Goal: Information Seeking & Learning: Learn about a topic

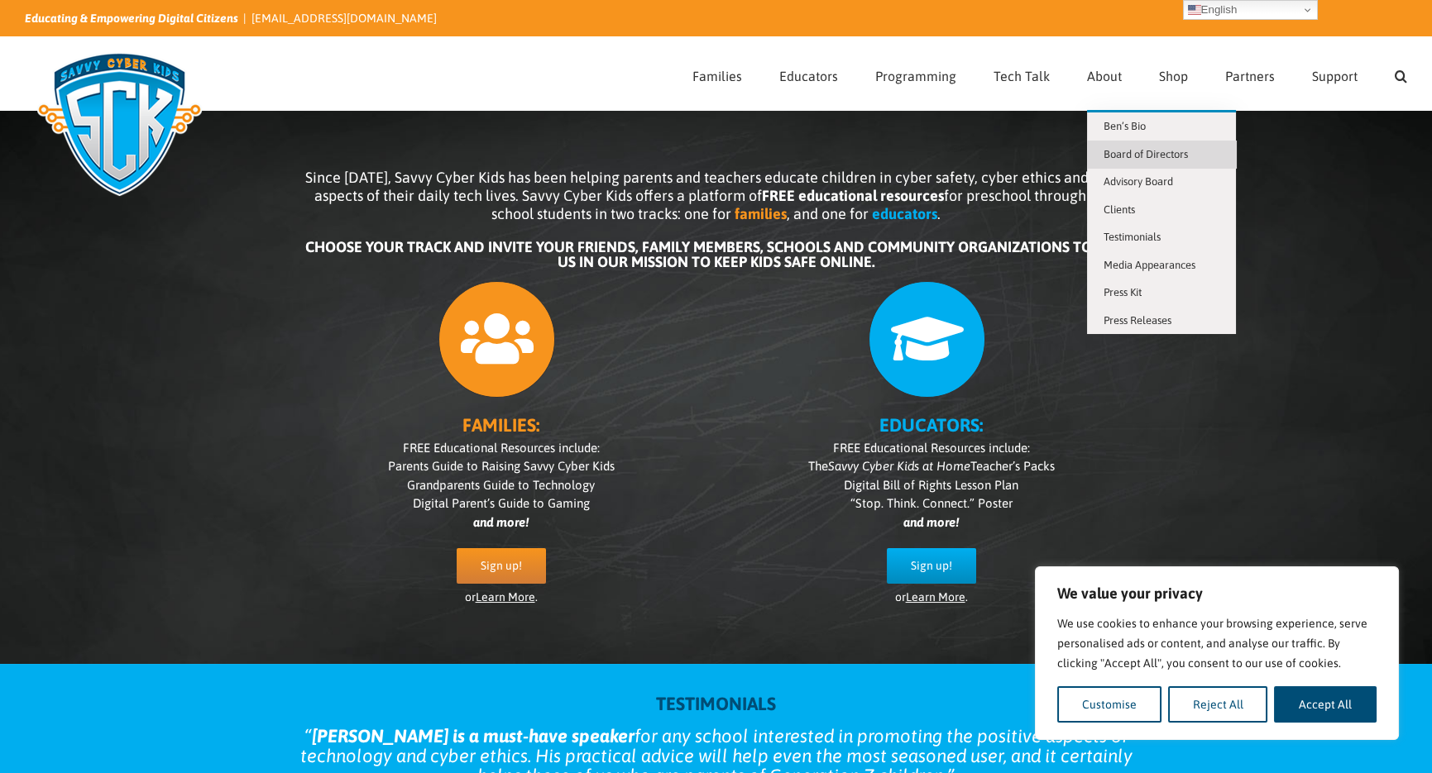
click at [1175, 160] on link "Board of Directors" at bounding box center [1161, 155] width 149 height 28
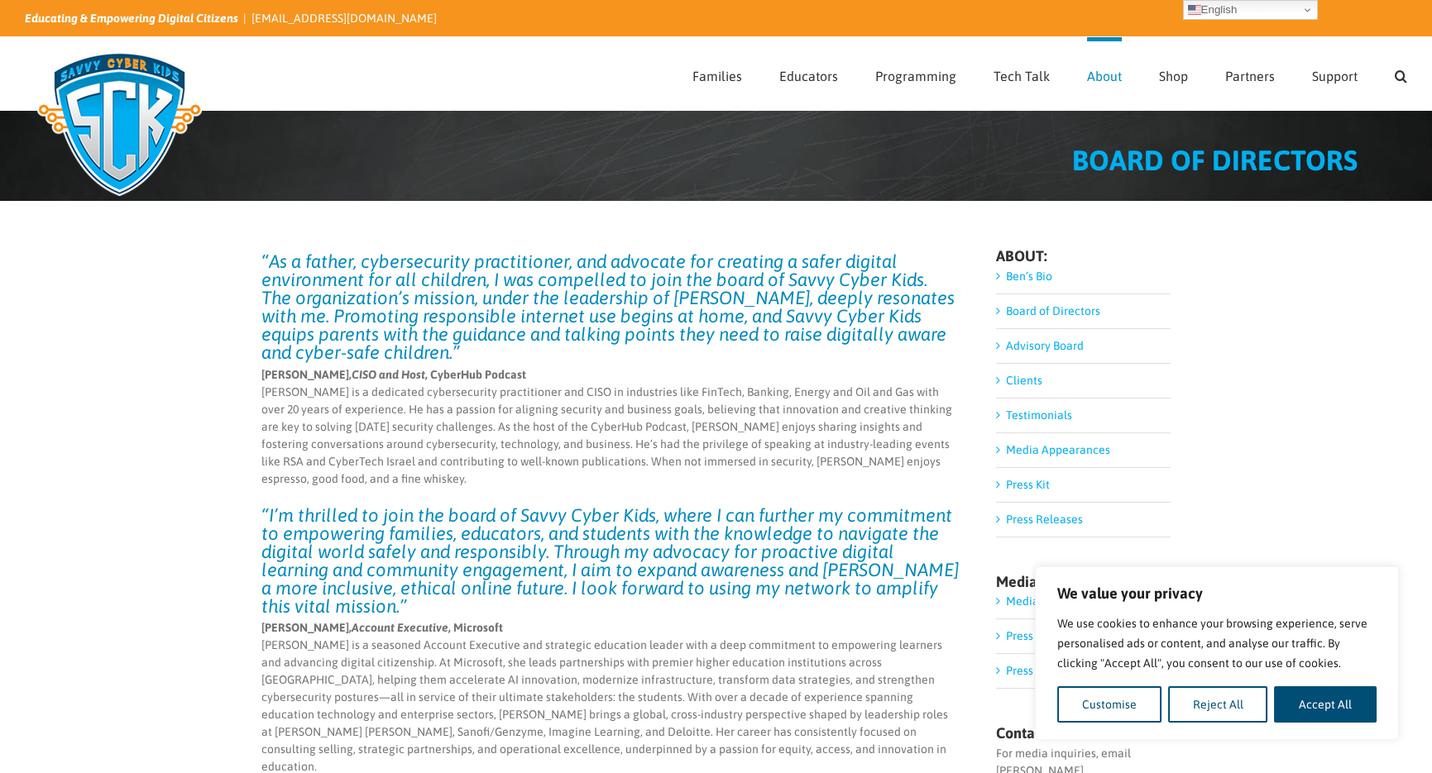
click at [1011, 315] on link "Board of Directors" at bounding box center [1053, 310] width 94 height 13
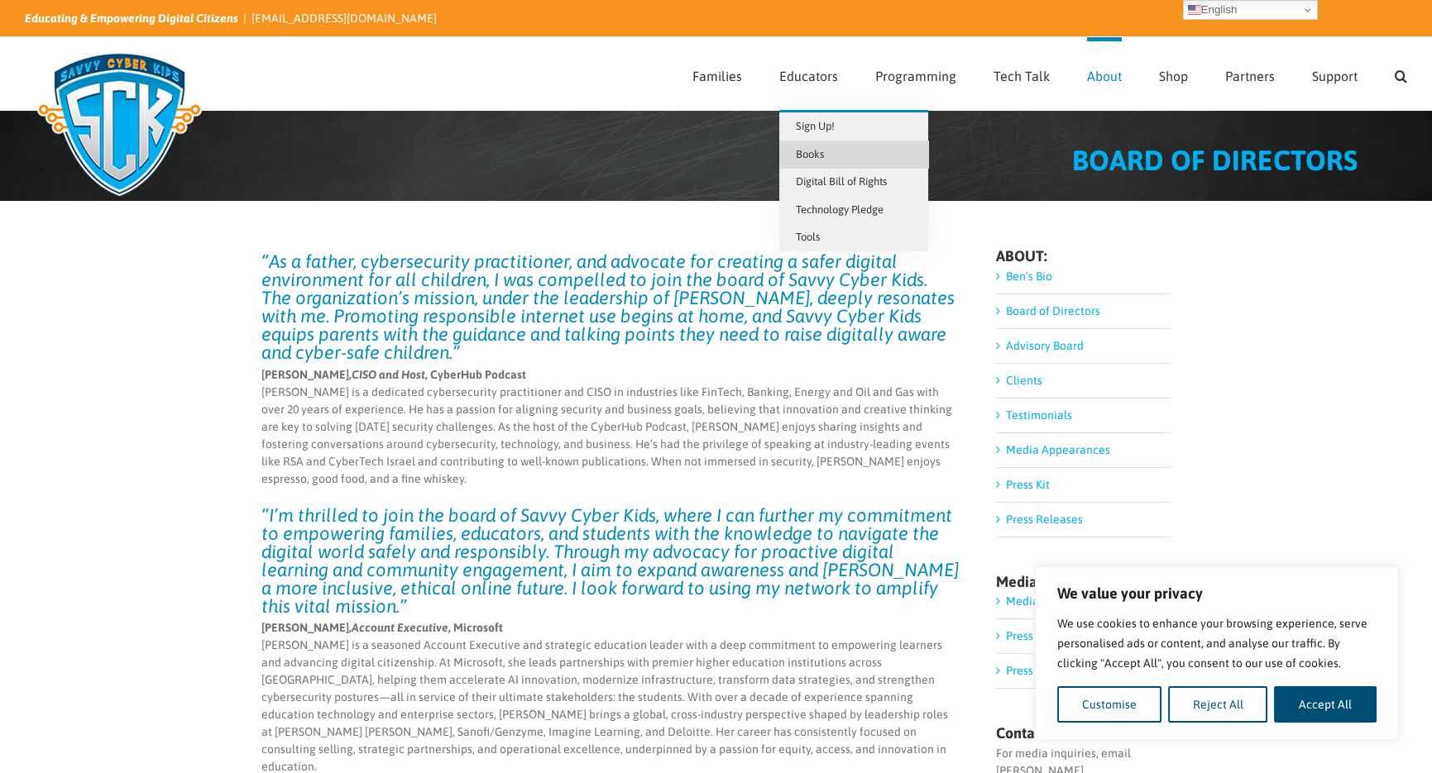
click at [802, 151] on span "Books" at bounding box center [810, 154] width 28 height 12
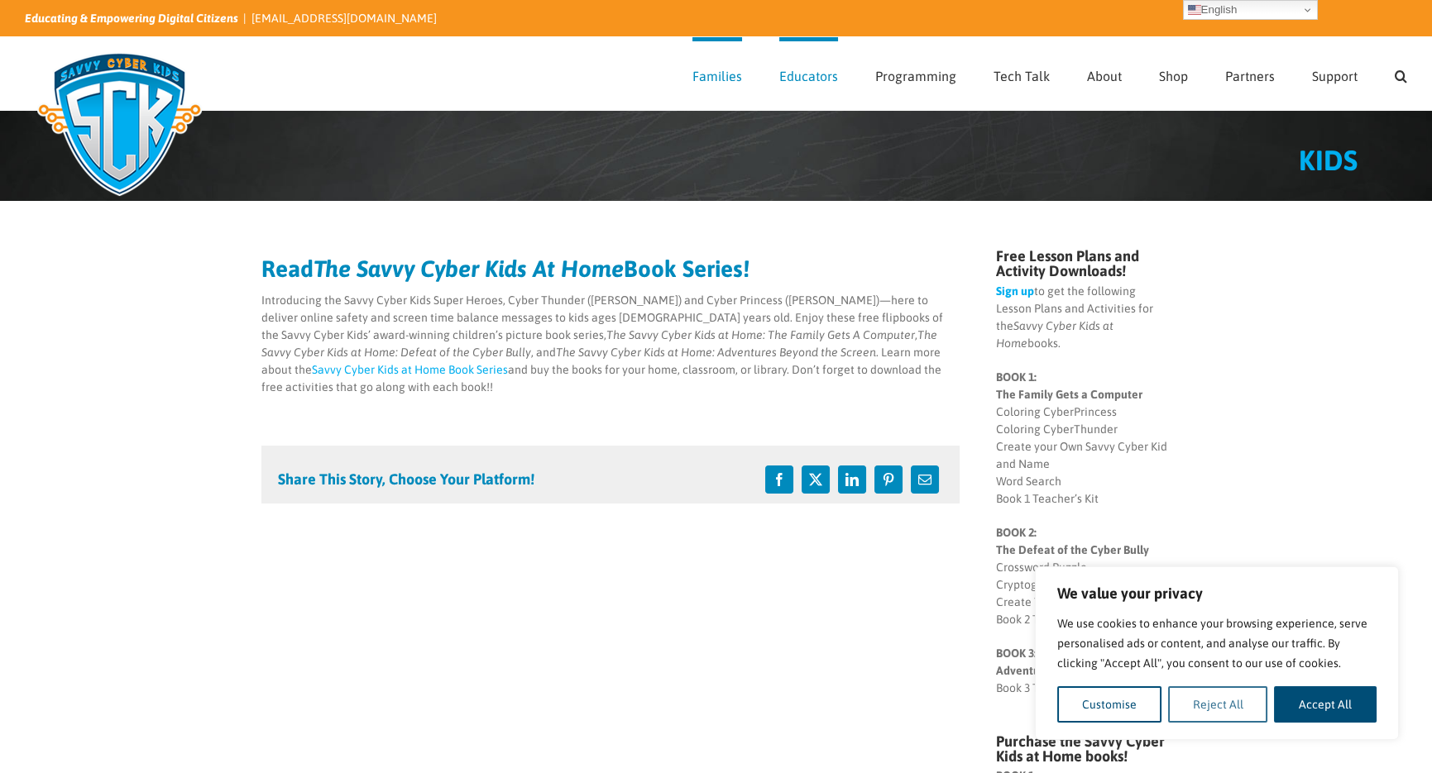
click at [1215, 699] on button "Reject All" at bounding box center [1218, 705] width 100 height 36
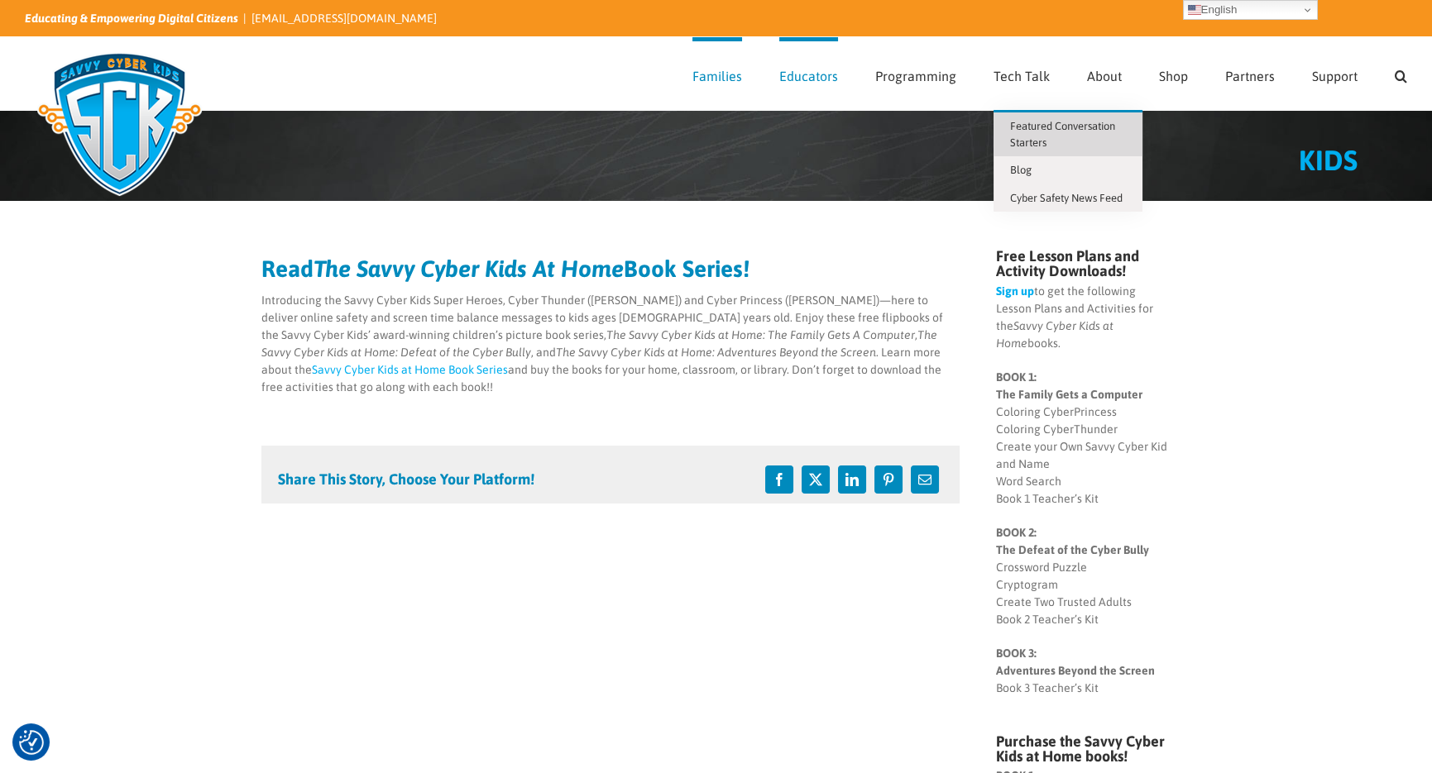
click at [1042, 123] on span "Featured Conversation Starters" at bounding box center [1062, 134] width 105 height 29
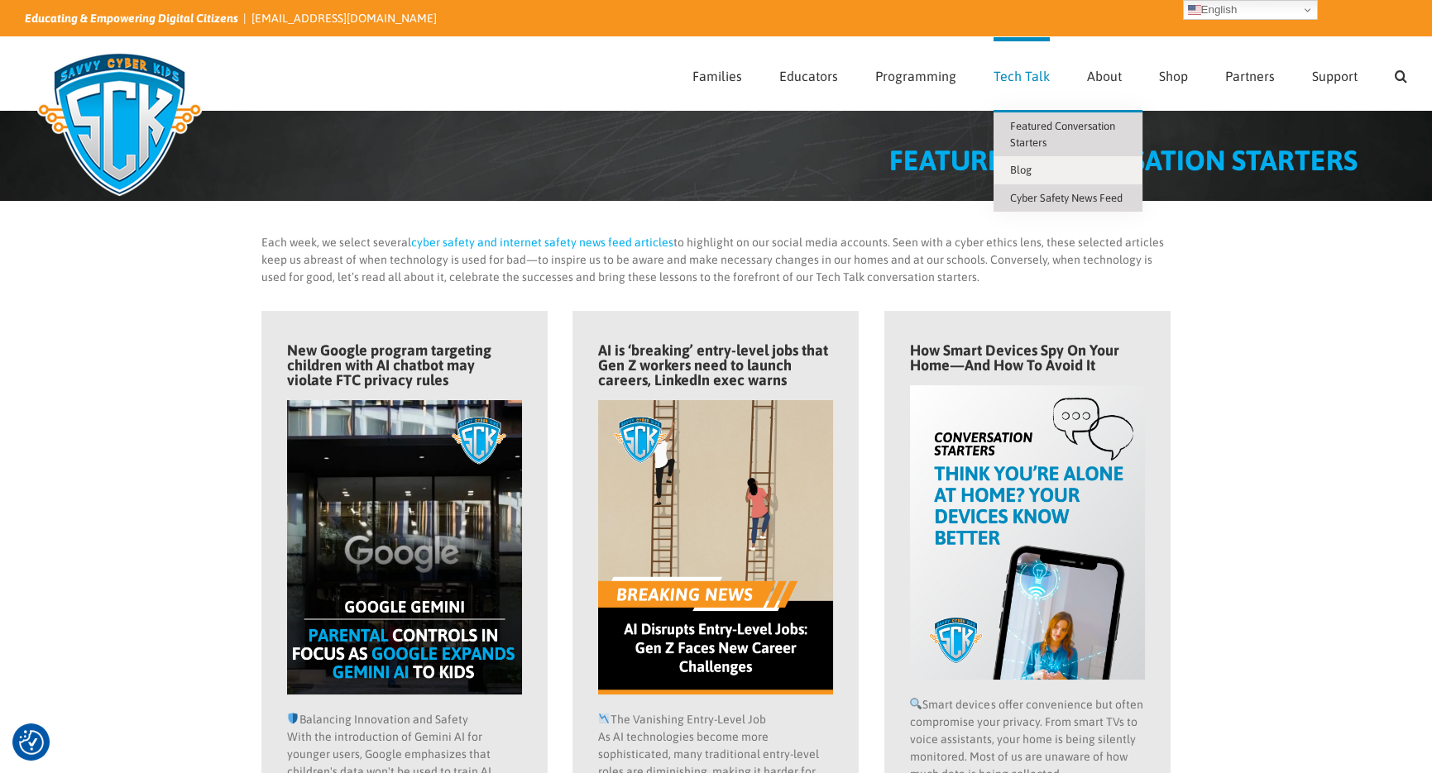
click at [1068, 194] on span "Cyber Safety News Feed" at bounding box center [1066, 198] width 113 height 12
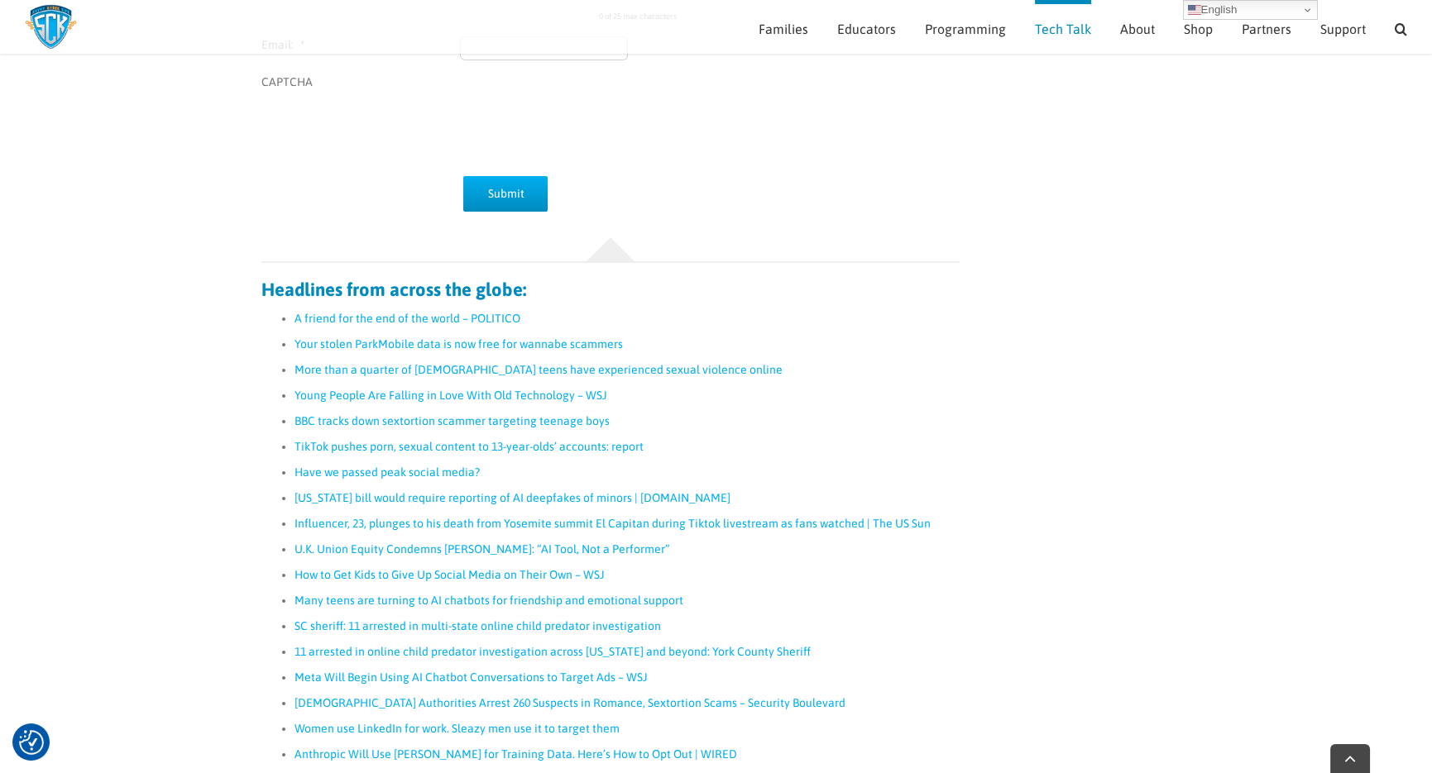
scroll to position [568, 0]
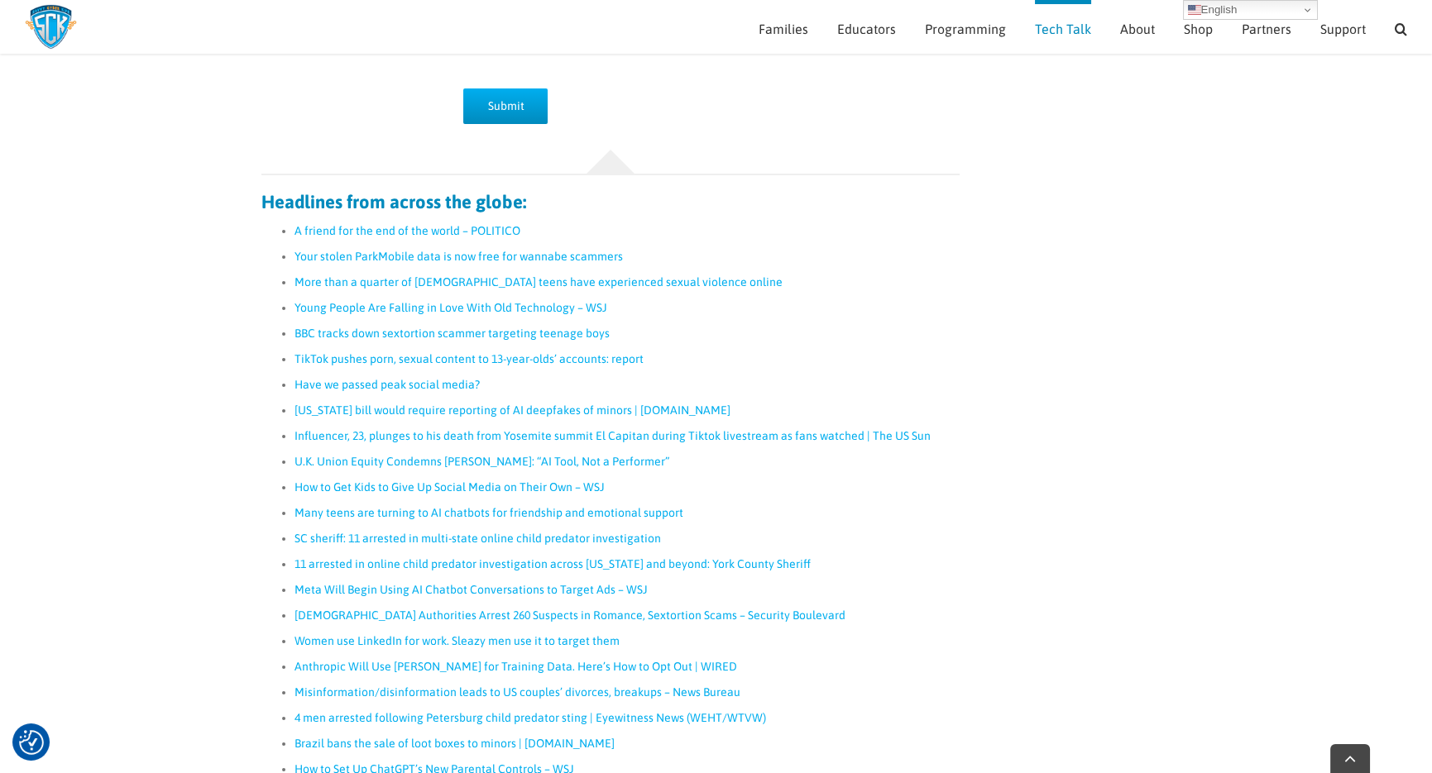
click at [445, 305] on link "Young People Are Falling in Love With Old Technology – WSJ" at bounding box center [451, 307] width 313 height 13
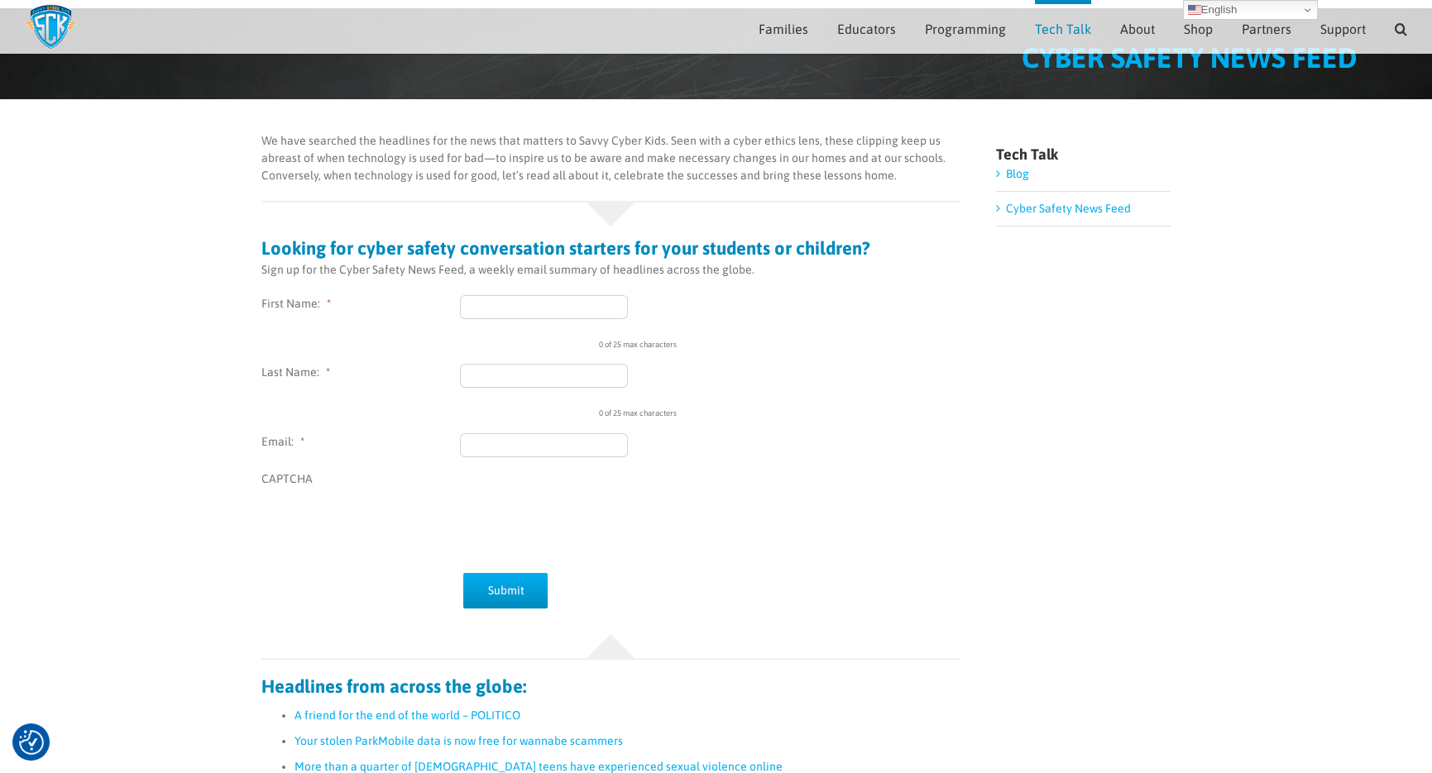
scroll to position [0, 0]
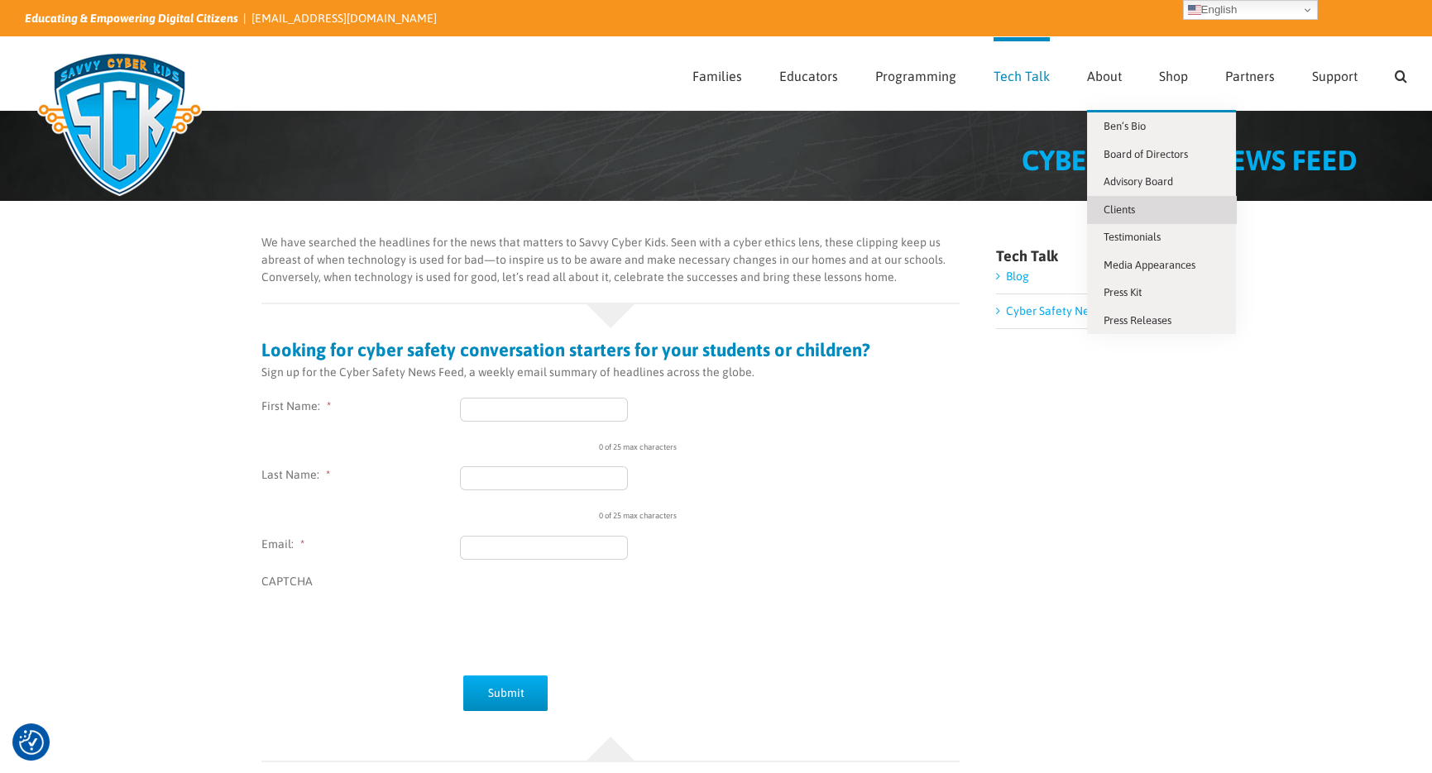
click at [1142, 204] on link "Clients" at bounding box center [1161, 210] width 149 height 28
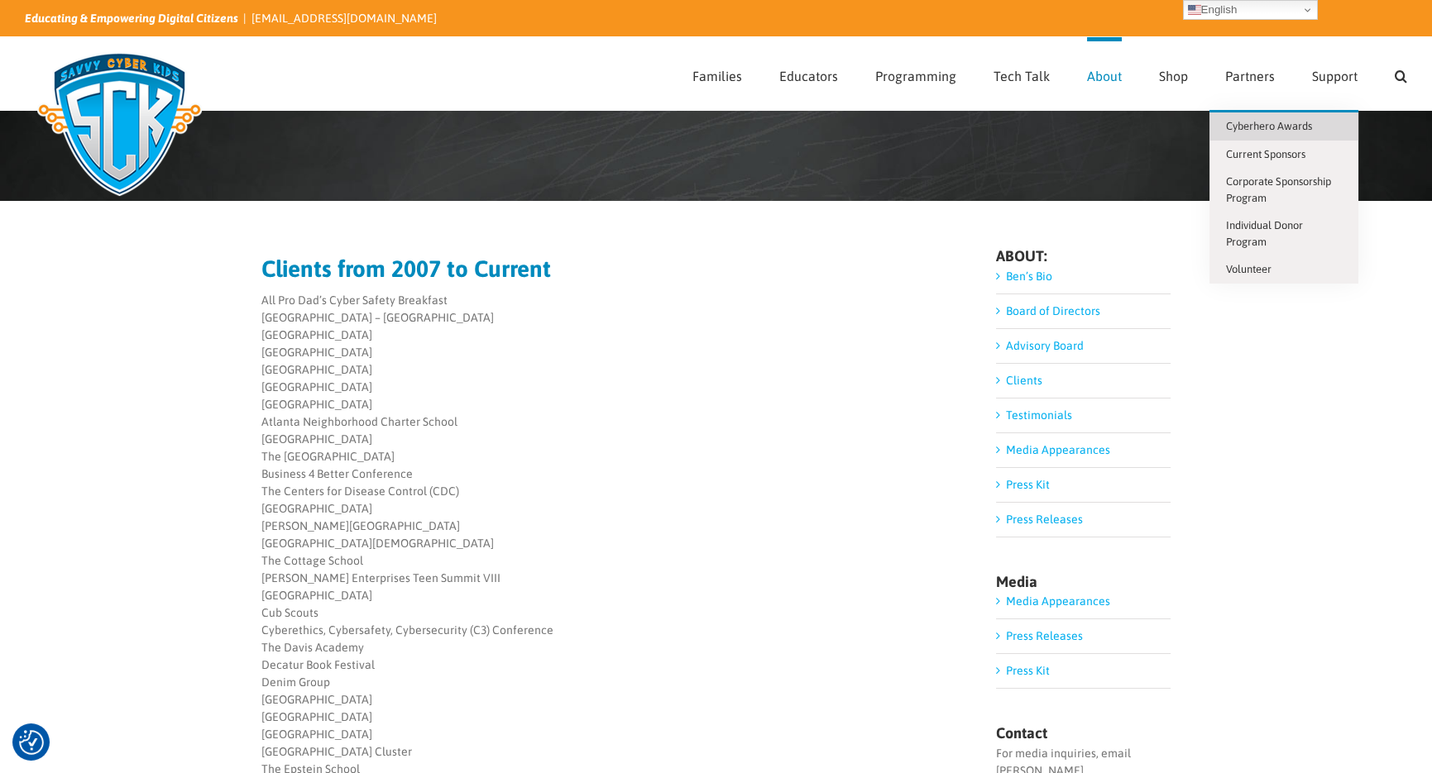
click at [1294, 132] on link "Cyberhero Awards" at bounding box center [1283, 127] width 149 height 28
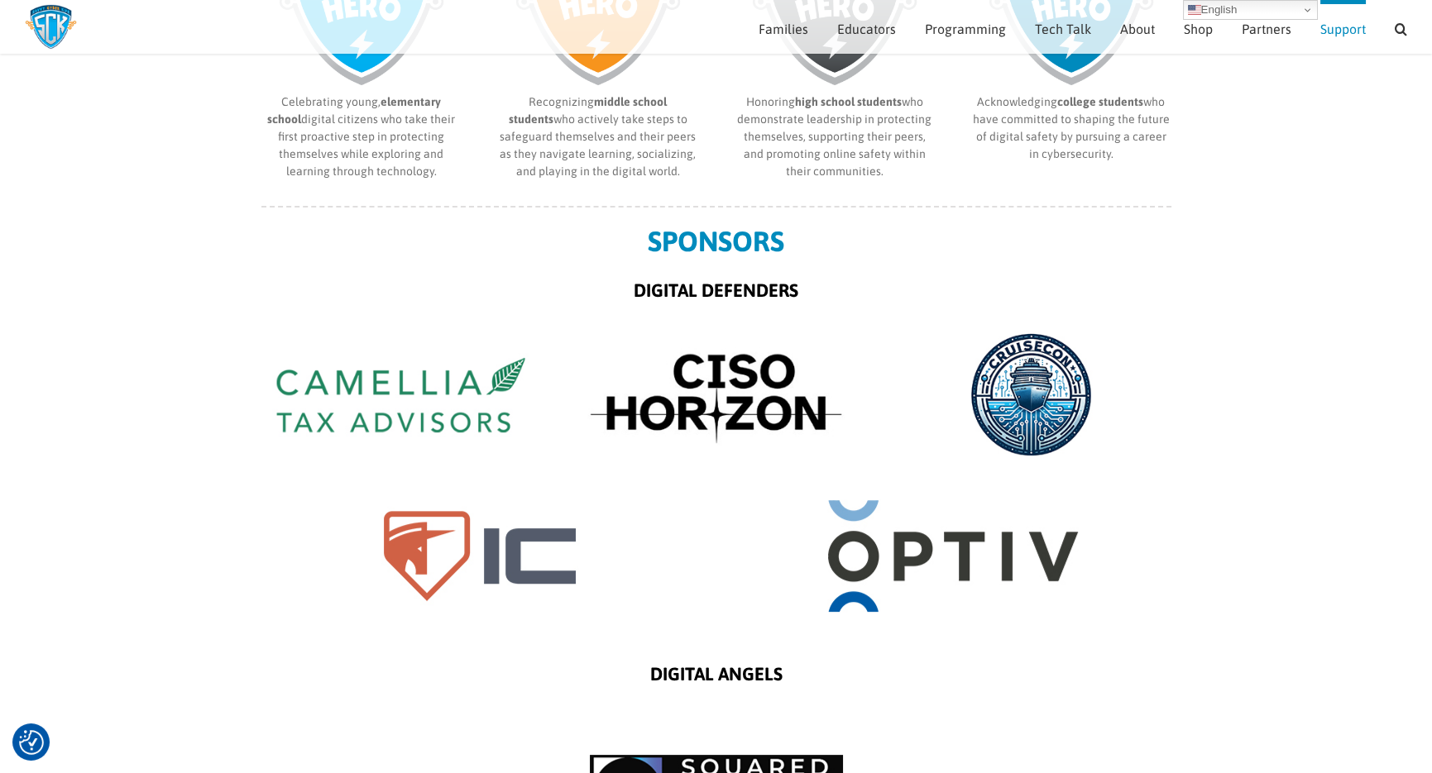
scroll to position [963, 0]
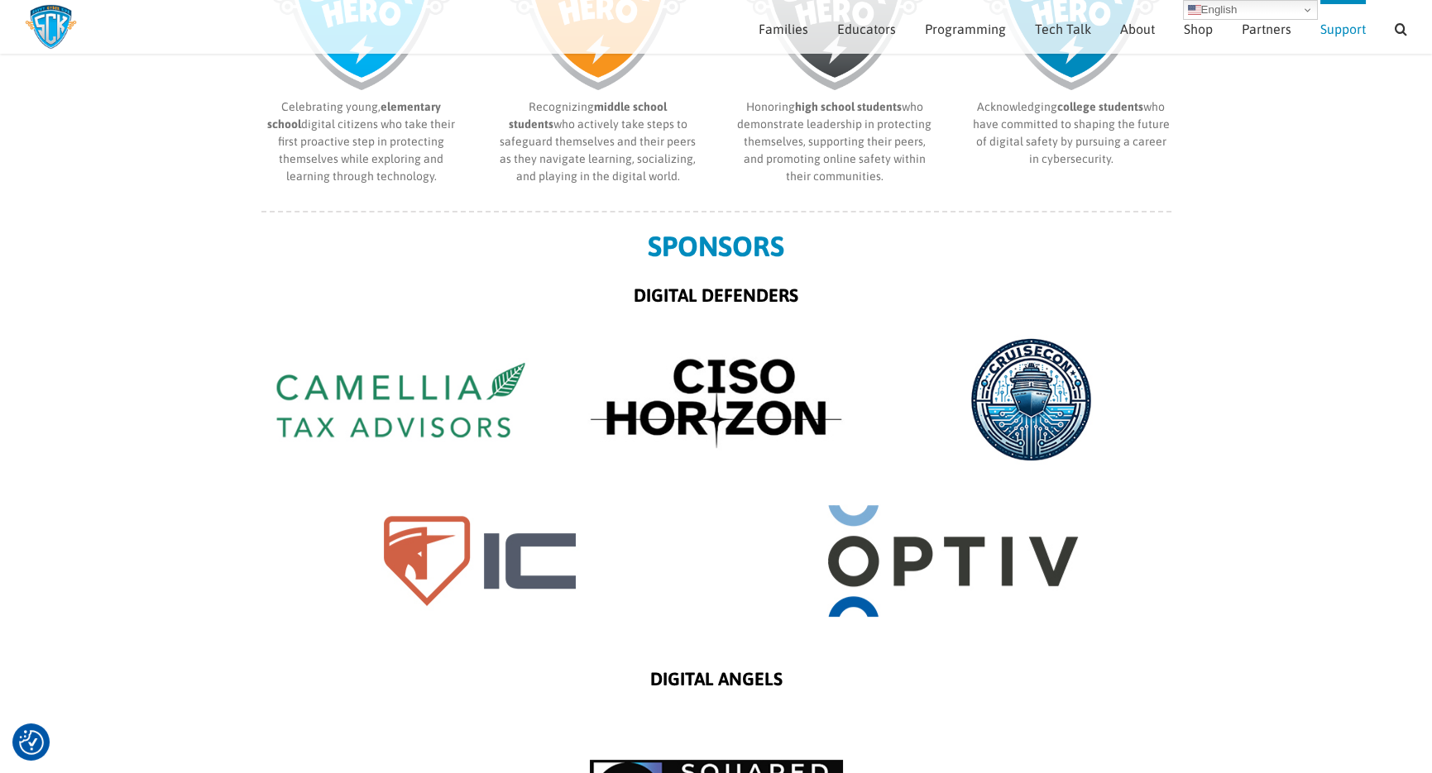
click at [1029, 371] on img "CHA-sponsors-CruiseCon" at bounding box center [1031, 400] width 279 height 140
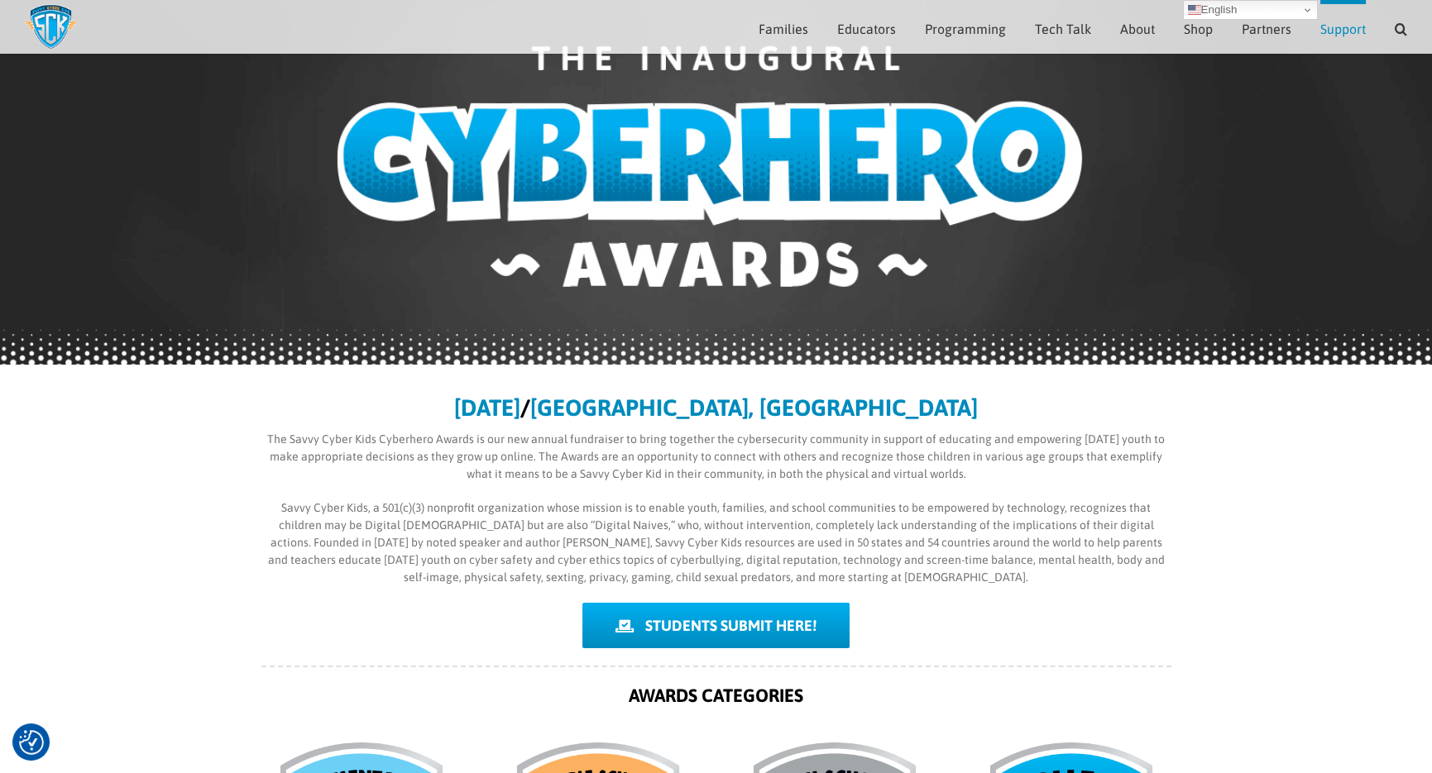
scroll to position [0, 0]
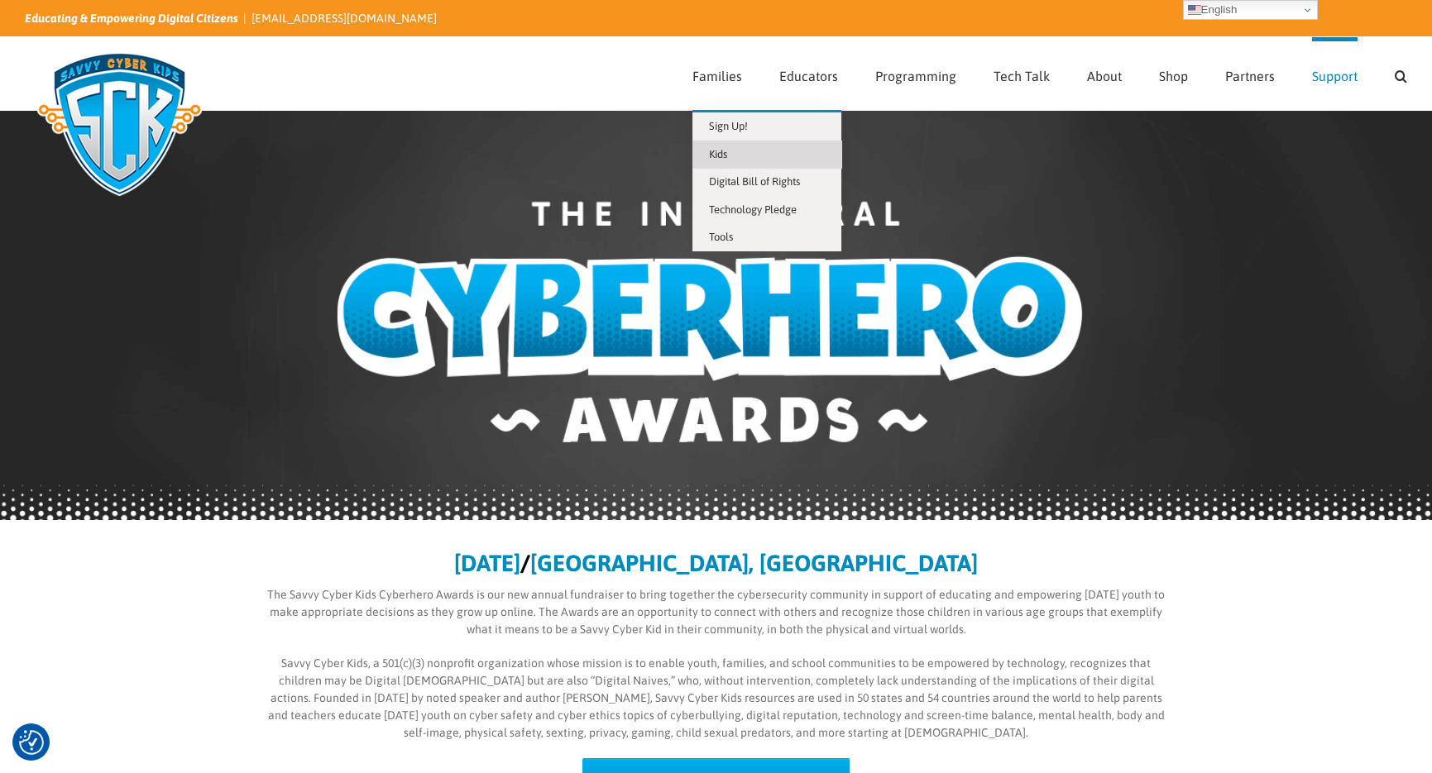
click at [727, 152] on span "Kids" at bounding box center [718, 154] width 18 height 12
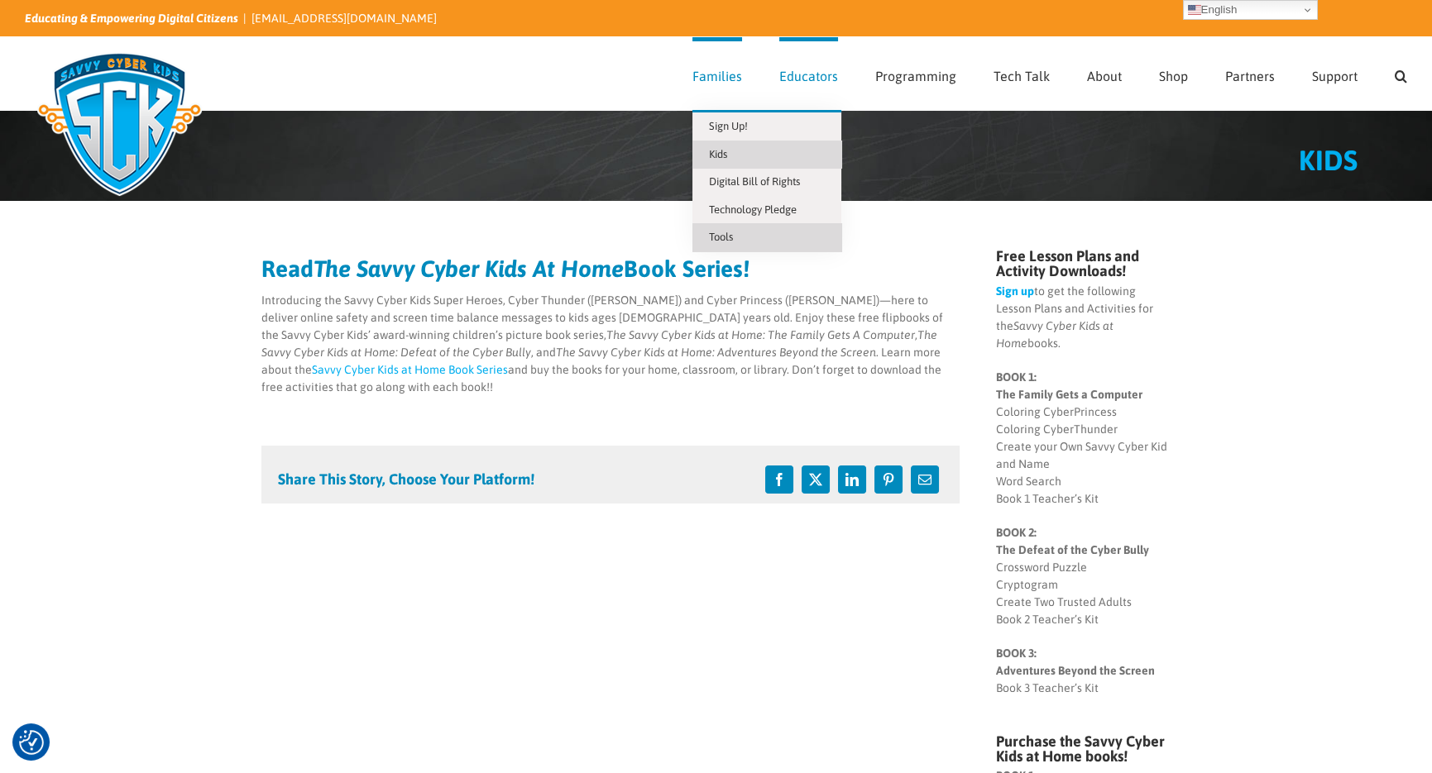
click at [726, 234] on span "Tools" at bounding box center [721, 237] width 24 height 12
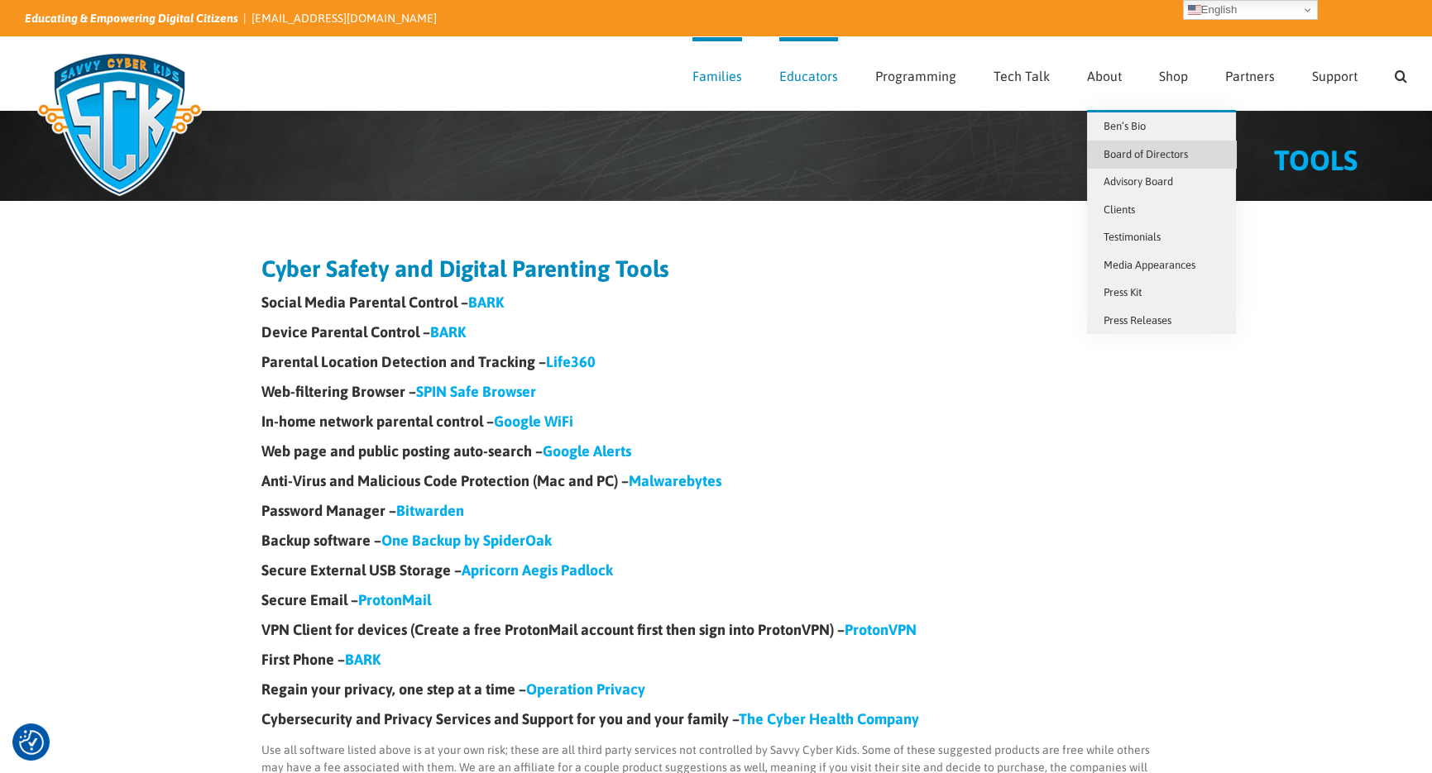
click at [1137, 160] on link "Board of Directors" at bounding box center [1161, 155] width 149 height 28
